Goal: Task Accomplishment & Management: Manage account settings

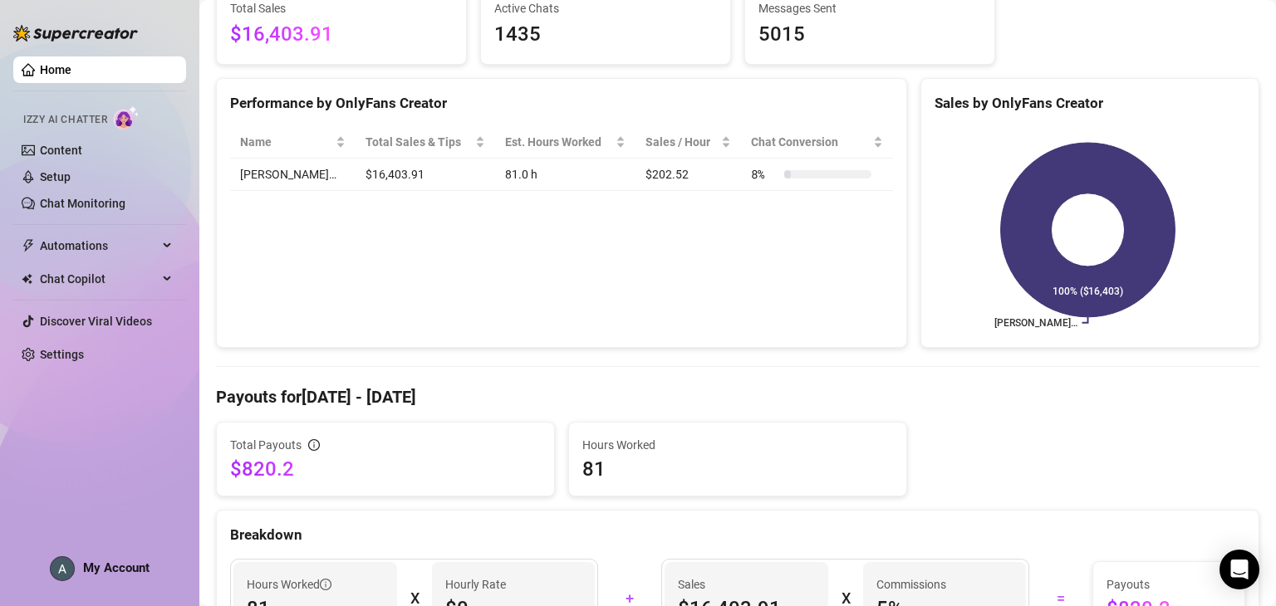
scroll to position [22, 0]
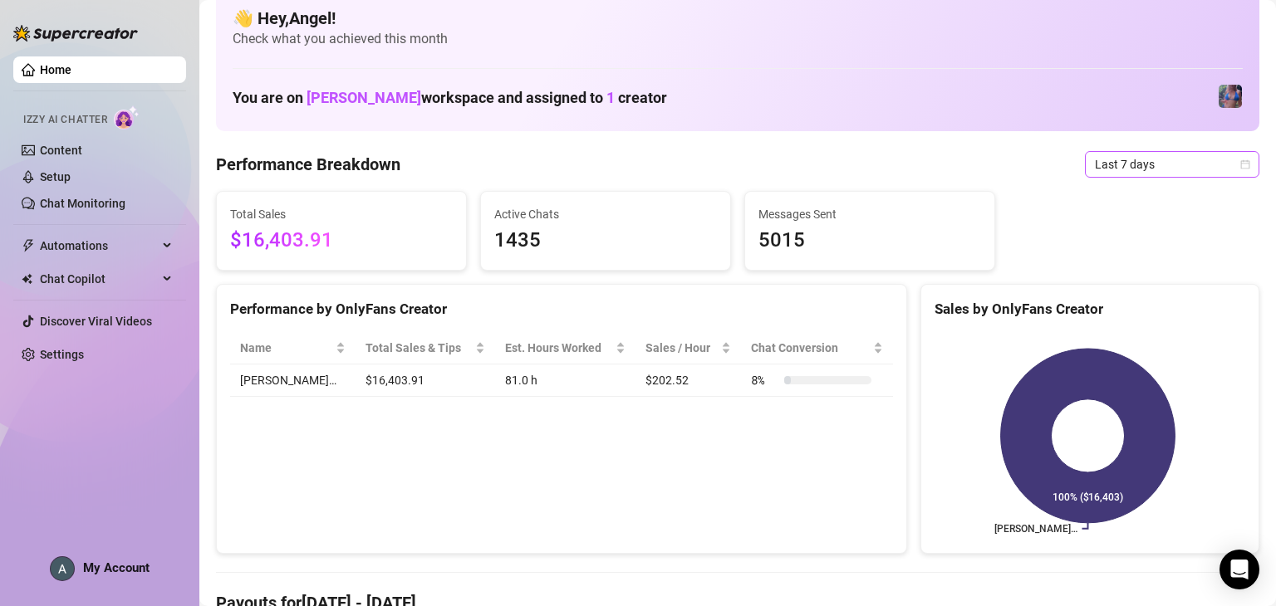
click at [1164, 169] on span "Last 7 days" at bounding box center [1172, 164] width 154 height 25
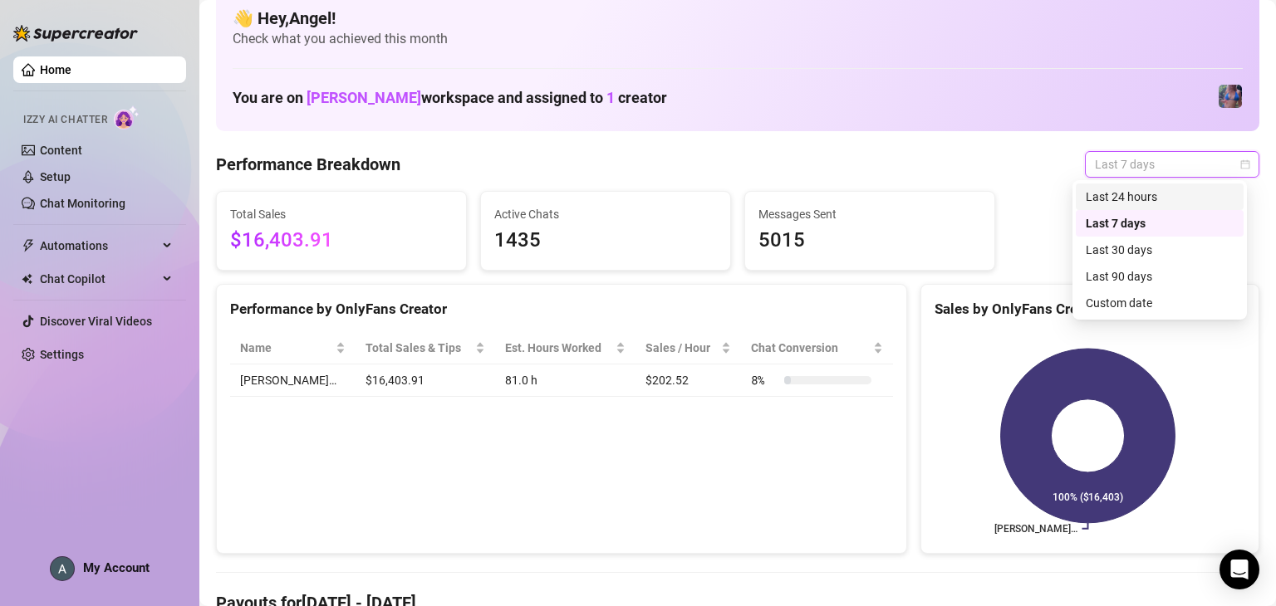
click at [1174, 194] on div "Last 24 hours" at bounding box center [1159, 197] width 148 height 18
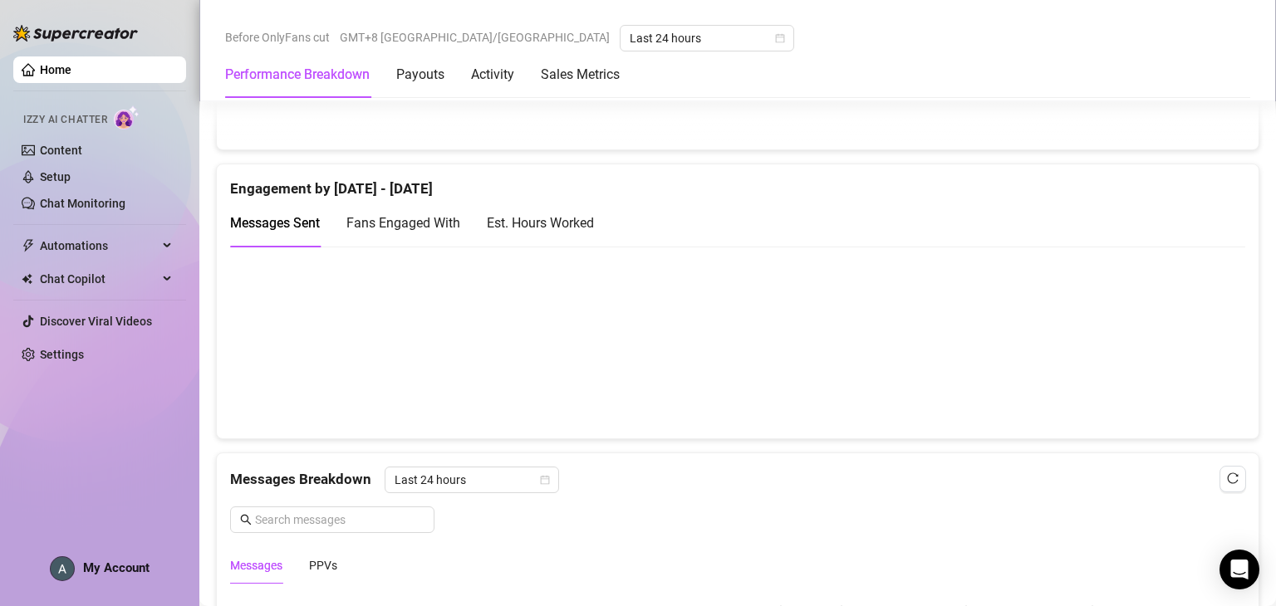
scroll to position [747, 0]
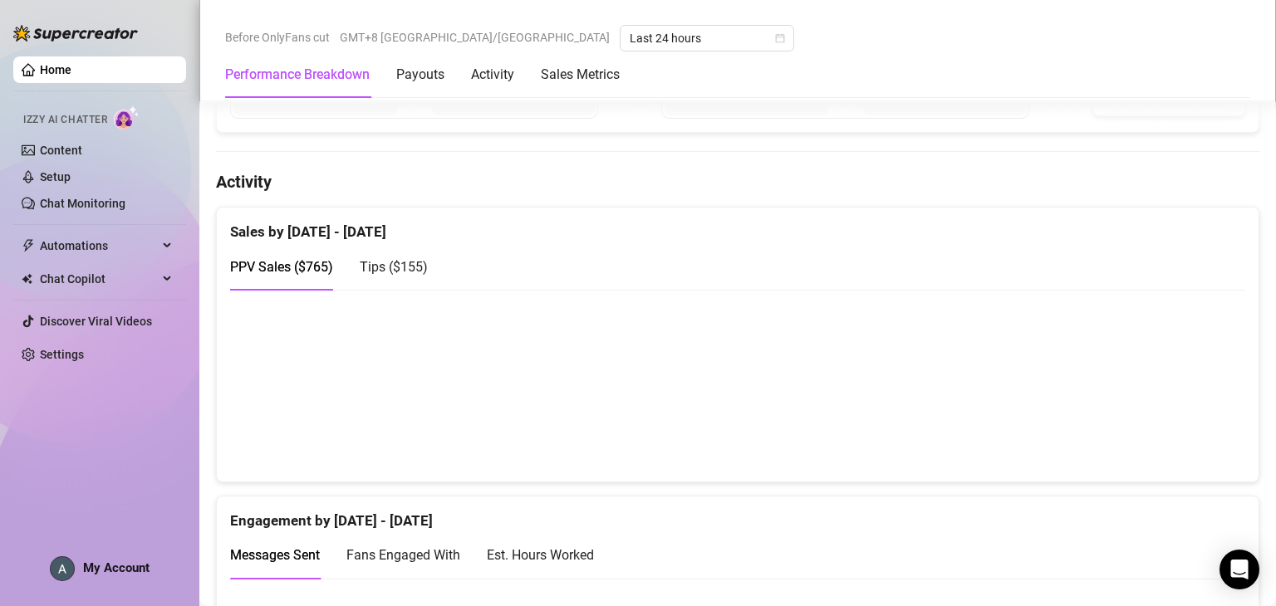
click at [128, 569] on span "My Account" at bounding box center [116, 568] width 66 height 15
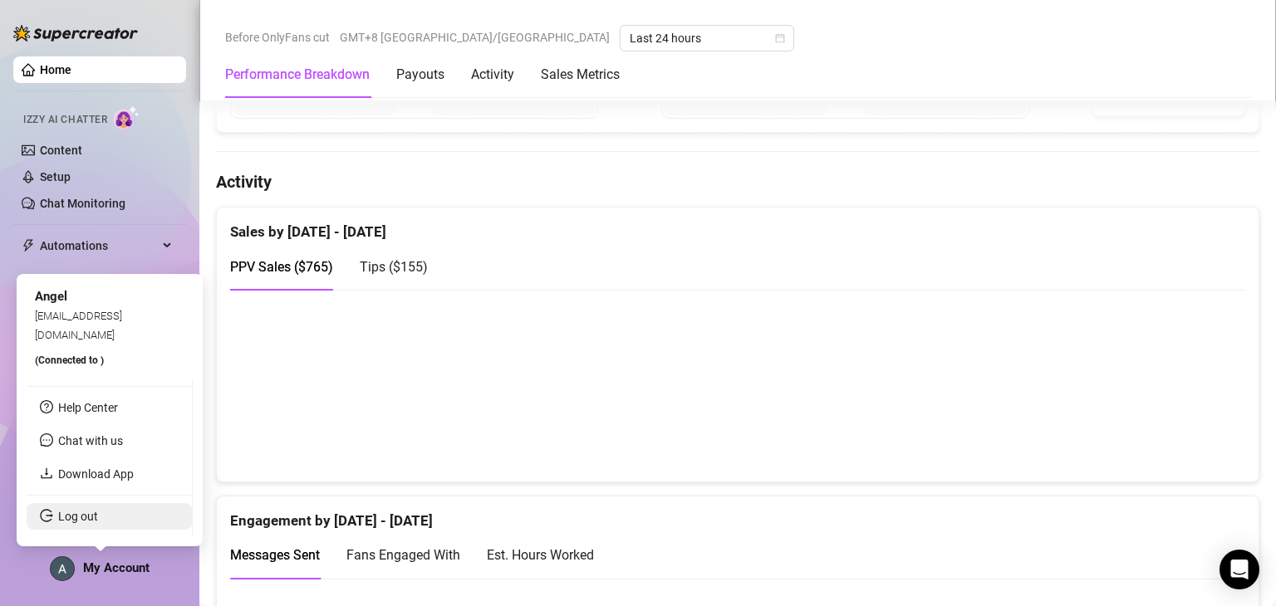
click at [98, 514] on link "Log out" at bounding box center [78, 516] width 40 height 13
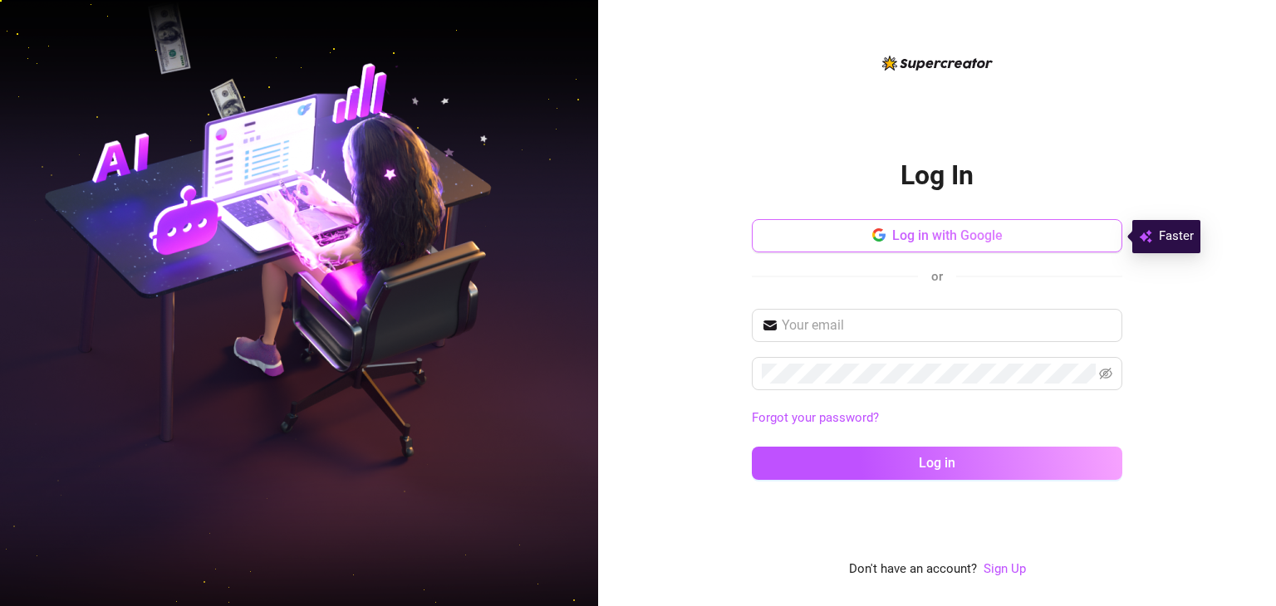
click at [949, 247] on button "Log in with Google" at bounding box center [937, 235] width 370 height 33
